Goal: Check status

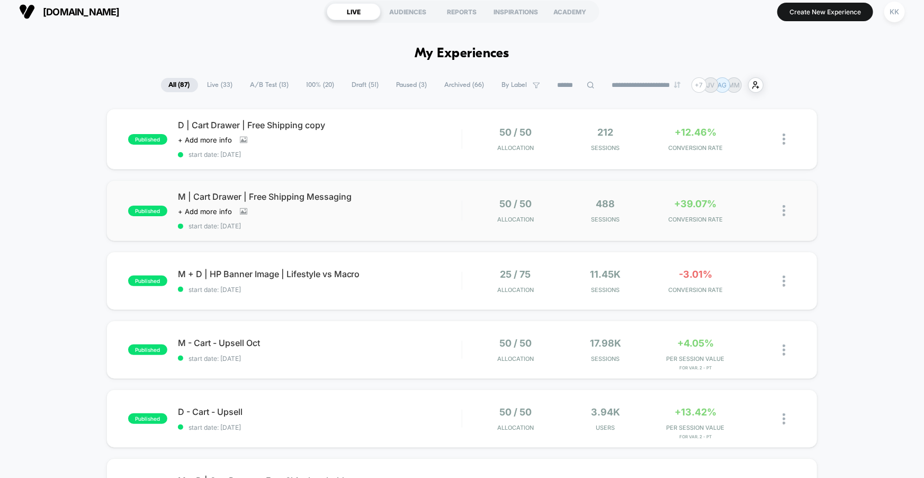
scroll to position [7, 0]
click at [466, 275] on div "25 / 75 Allocation 11.45k Sessions -3.01% CONVERSION RATE" at bounding box center [629, 280] width 334 height 25
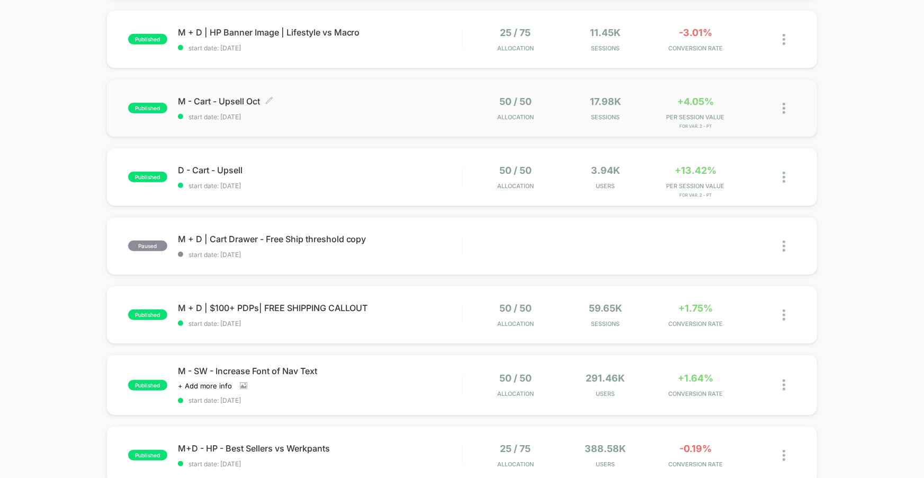
scroll to position [271, 0]
